Goal: Task Accomplishment & Management: Use online tool/utility

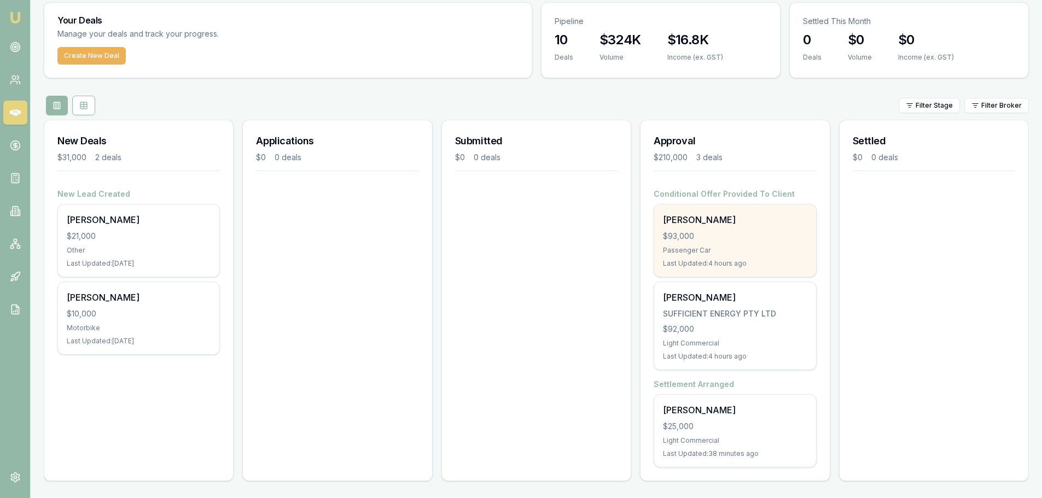
scroll to position [36, 0]
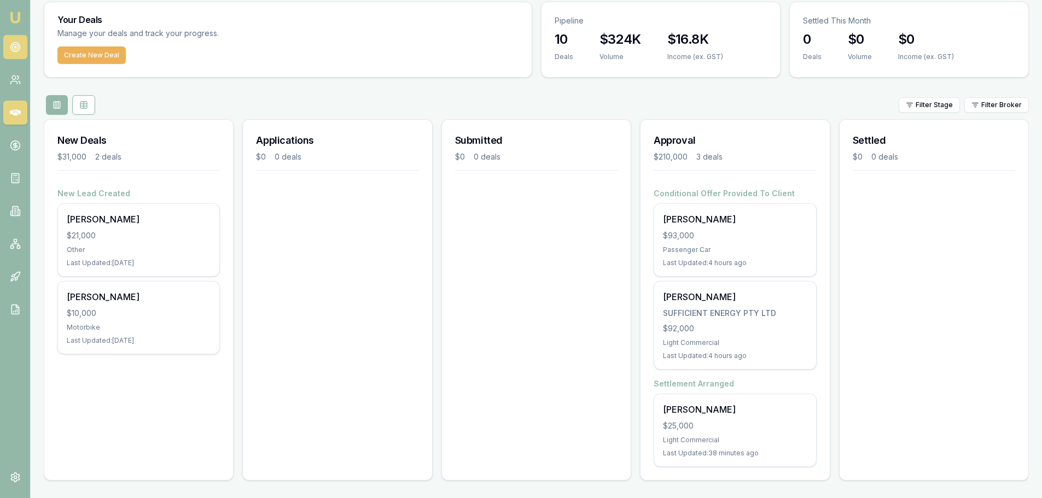
click at [14, 45] on icon at bounding box center [15, 47] width 11 height 11
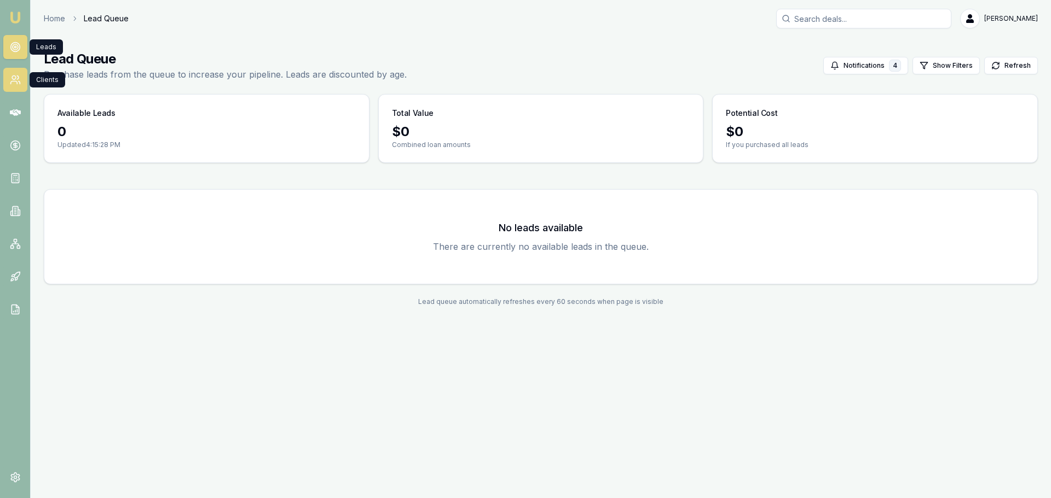
click at [13, 79] on circle at bounding box center [14, 78] width 4 height 4
click at [57, 21] on link "Home" at bounding box center [54, 18] width 21 height 11
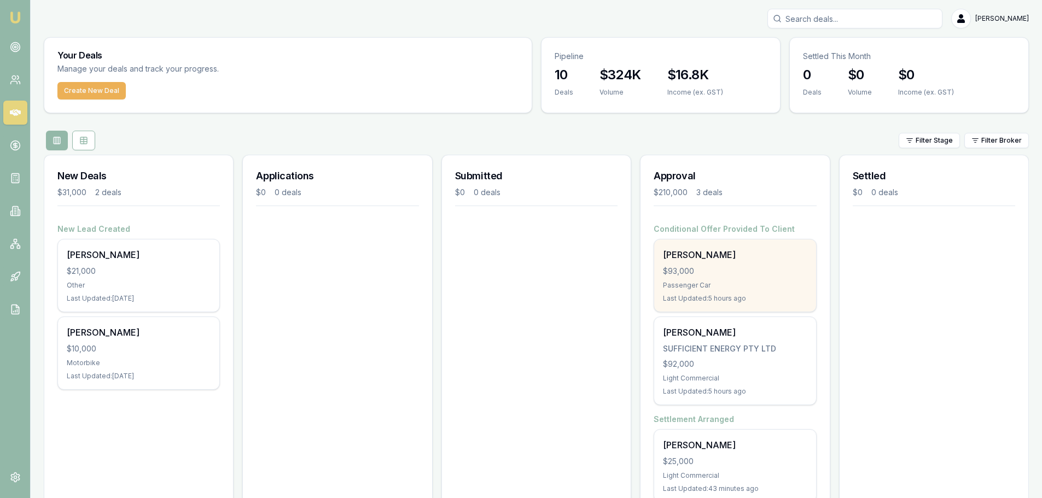
click at [747, 277] on div "Chadi Khassouk $93,000 Passenger Car Last Updated: 5 hours ago" at bounding box center [734, 276] width 161 height 72
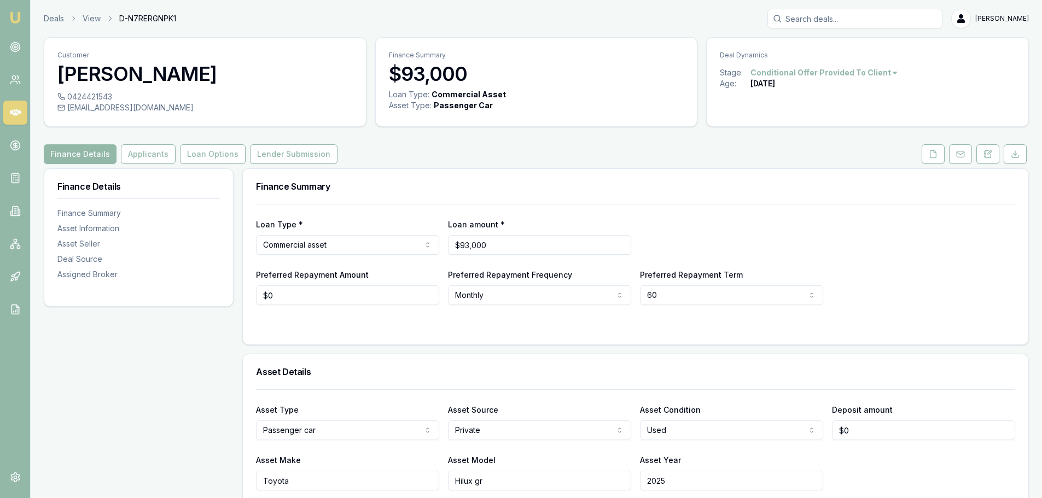
click at [24, 498] on html "Emu Broker Deals View D-N7RERGNPK1 [PERSON_NAME] Toggle Menu Customer [PERSON_N…" at bounding box center [521, 249] width 1042 height 498
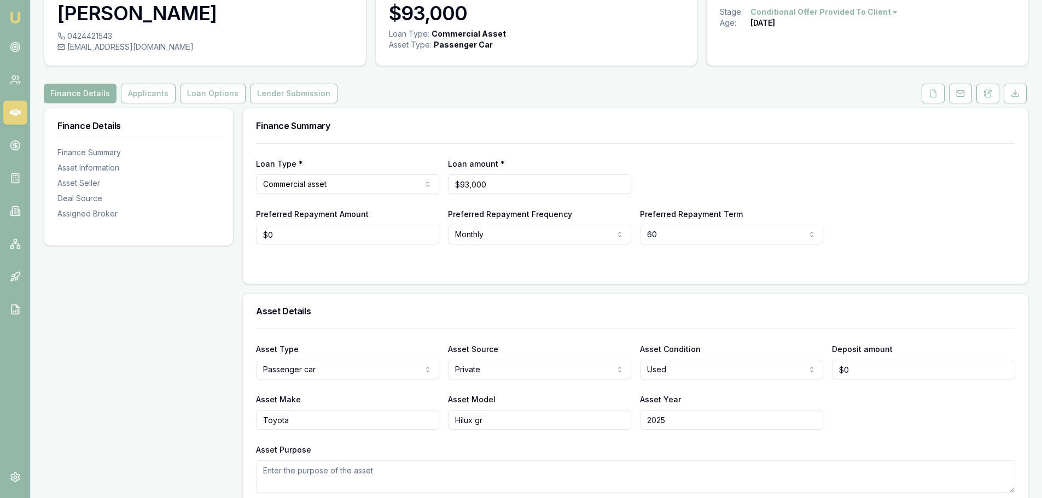
scroll to position [164, 0]
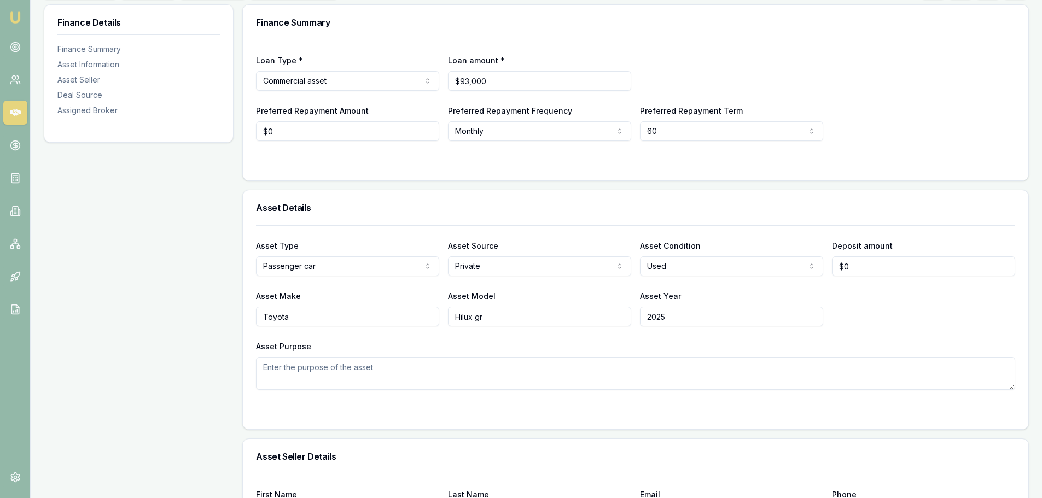
type input "0"
drag, startPoint x: 859, startPoint y: 268, endPoint x: 836, endPoint y: 268, distance: 23.0
click at [836, 268] on input "0" at bounding box center [923, 267] width 183 height 20
type input "$40,000"
drag, startPoint x: 889, startPoint y: 175, endPoint x: 895, endPoint y: 153, distance: 22.0
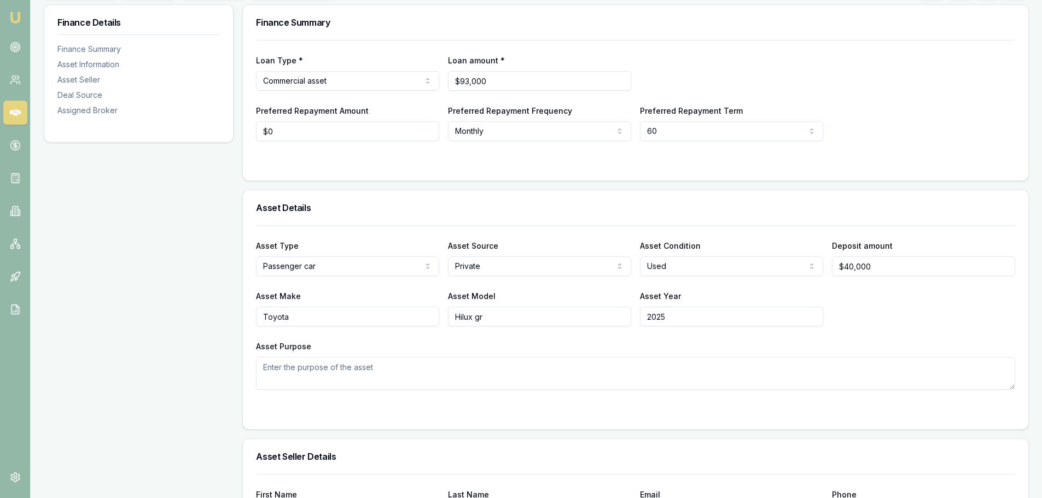
click at [895, 153] on div "Loan Type * Commercial asset Consumer loan Consumer asset Commercial loan Comme…" at bounding box center [636, 110] width 786 height 141
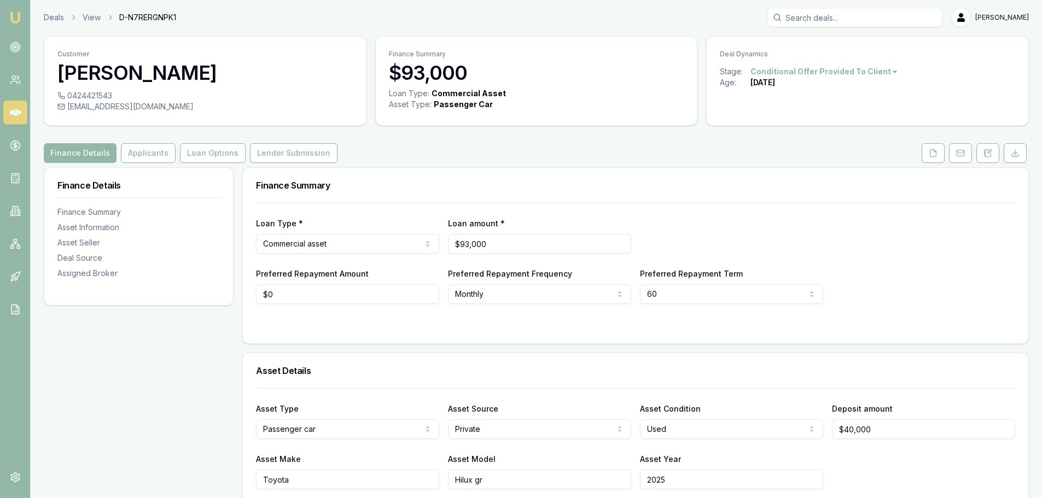
scroll to position [0, 0]
click at [55, 19] on link "Deals" at bounding box center [54, 18] width 20 height 11
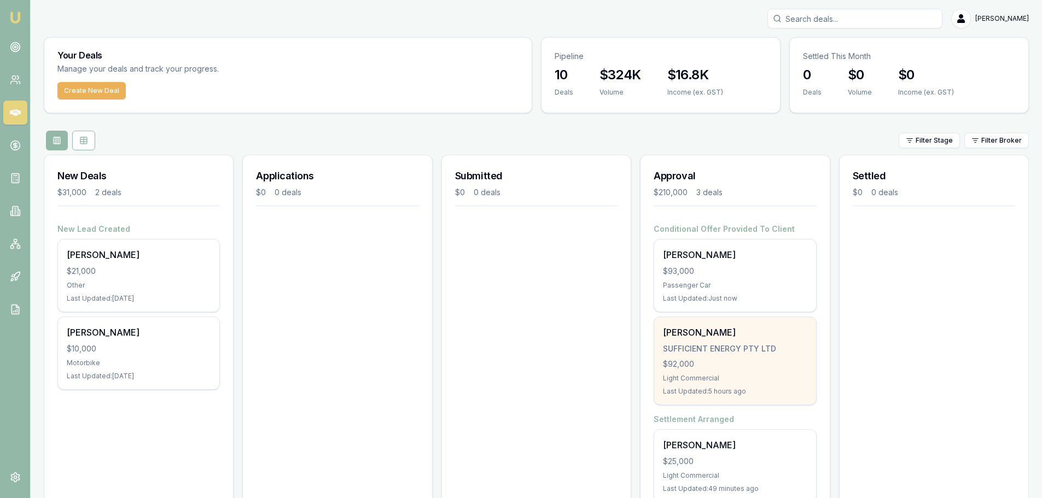
click at [748, 363] on div "$92,000" at bounding box center [735, 364] width 144 height 11
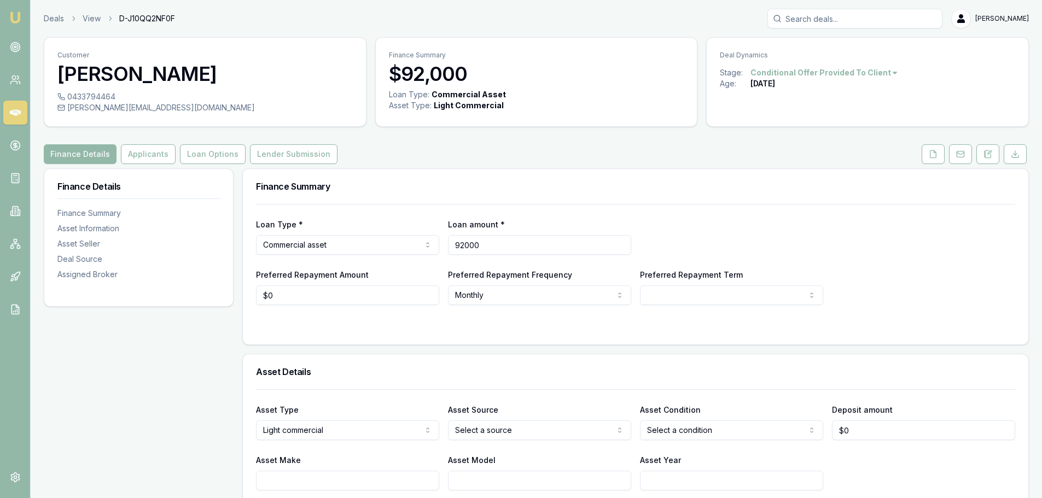
drag, startPoint x: 492, startPoint y: 243, endPoint x: 451, endPoint y: 245, distance: 41.1
click at [451, 245] on input "92000" at bounding box center [539, 245] width 183 height 20
type input "$93,000"
click at [719, 228] on div "Loan Type * Commercial asset Consumer loan Consumer asset Commercial loan Comme…" at bounding box center [635, 236] width 759 height 37
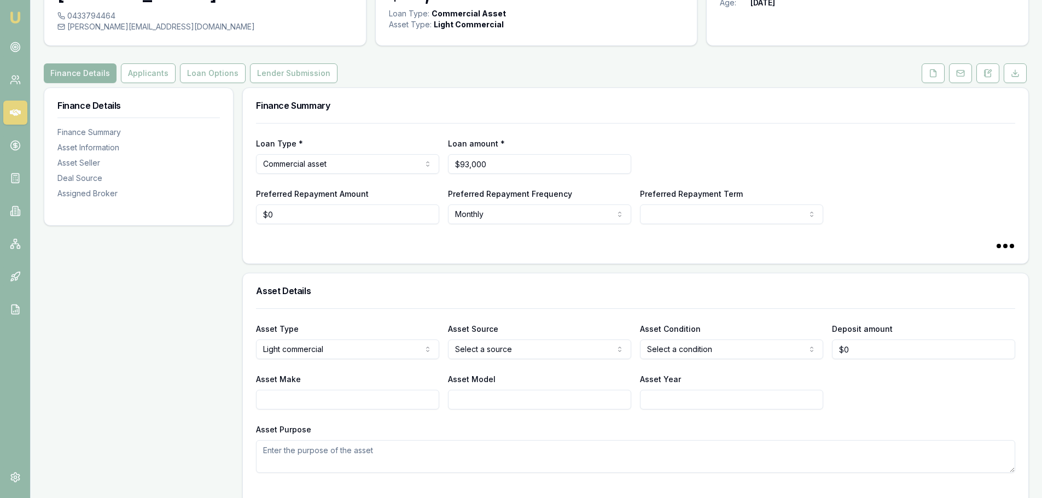
select select "60"
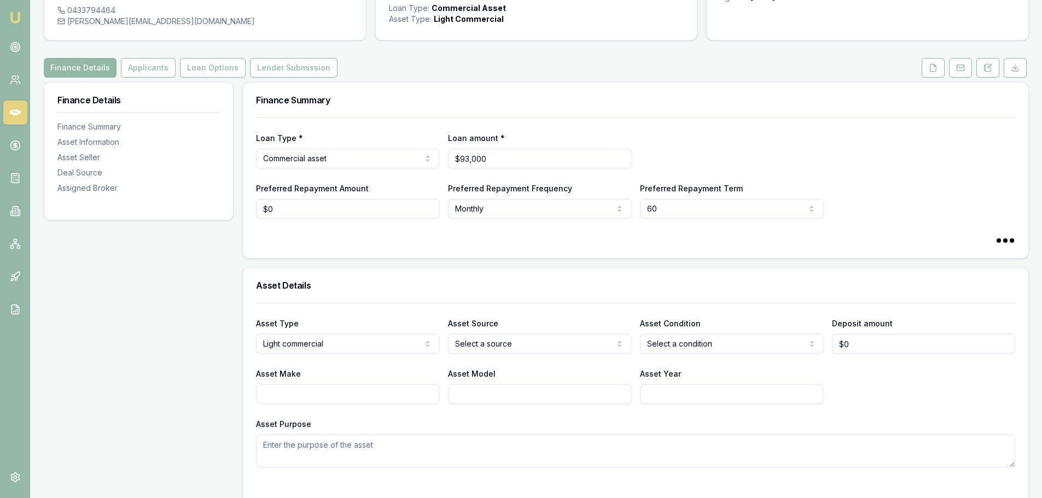
scroll to position [219, 0]
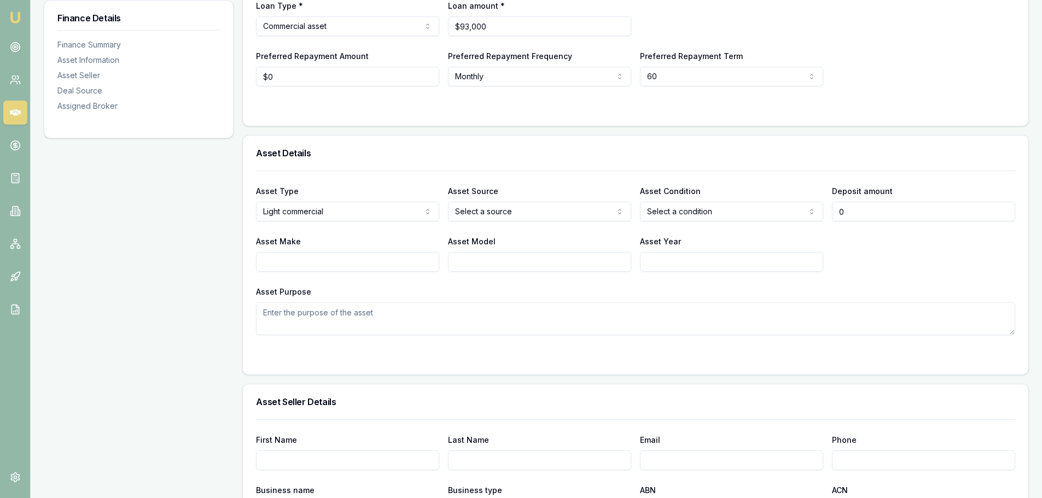
drag, startPoint x: 854, startPoint y: 214, endPoint x: 816, endPoint y: 219, distance: 37.5
click at [817, 219] on div "Asset Type Light commercial Passenger car Electric vehicle Light commercial Oth…" at bounding box center [635, 202] width 759 height 37
type input "$40,000"
click at [947, 147] on div "Asset Details" at bounding box center [636, 153] width 786 height 35
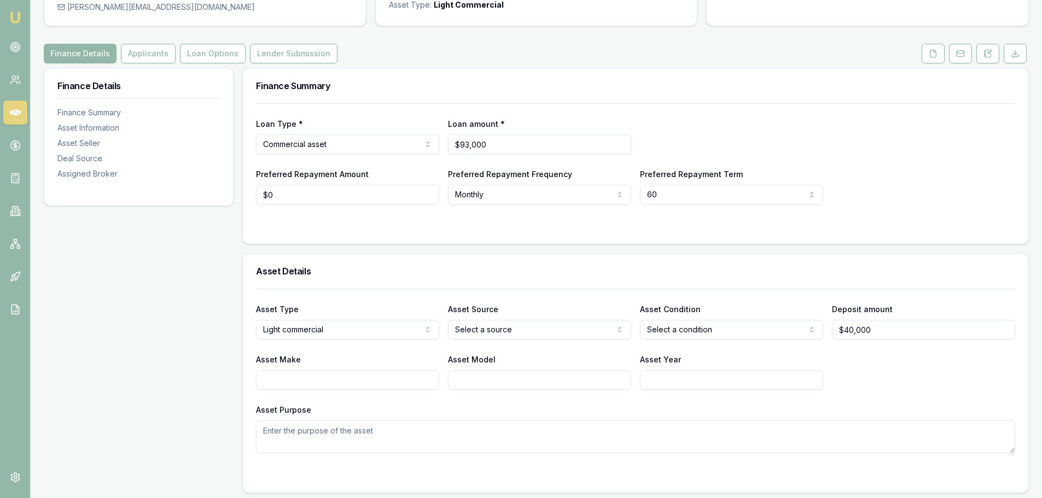
scroll to position [0, 0]
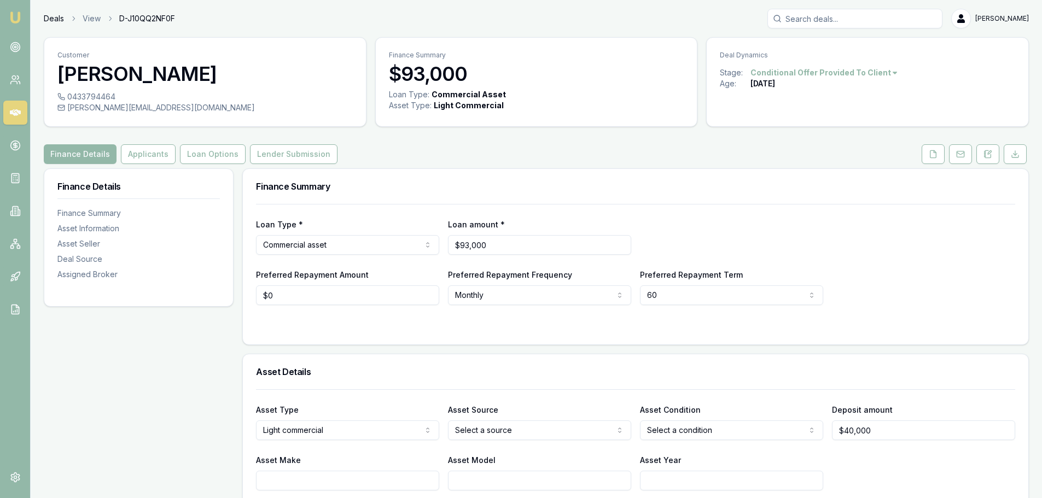
click at [54, 17] on link "Deals" at bounding box center [54, 18] width 20 height 11
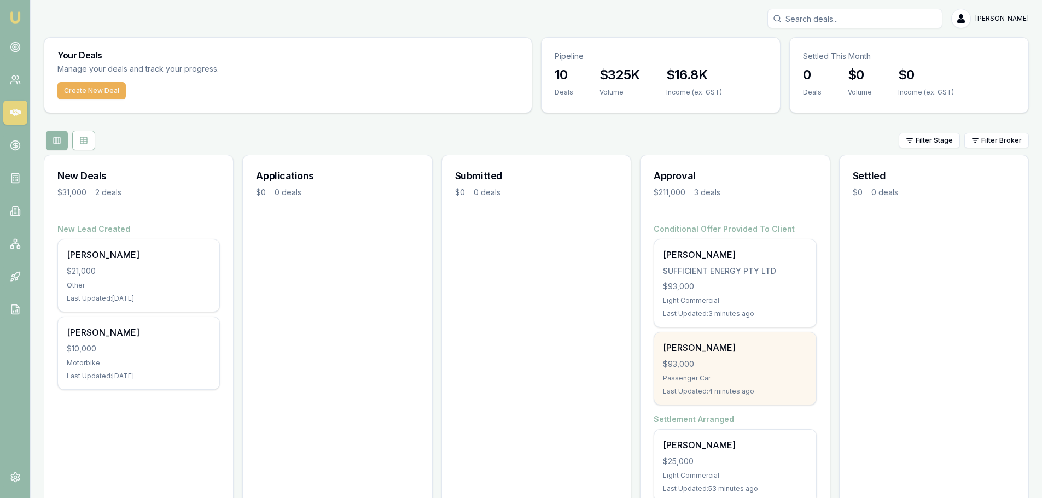
scroll to position [36, 0]
